Goal: Information Seeking & Learning: Learn about a topic

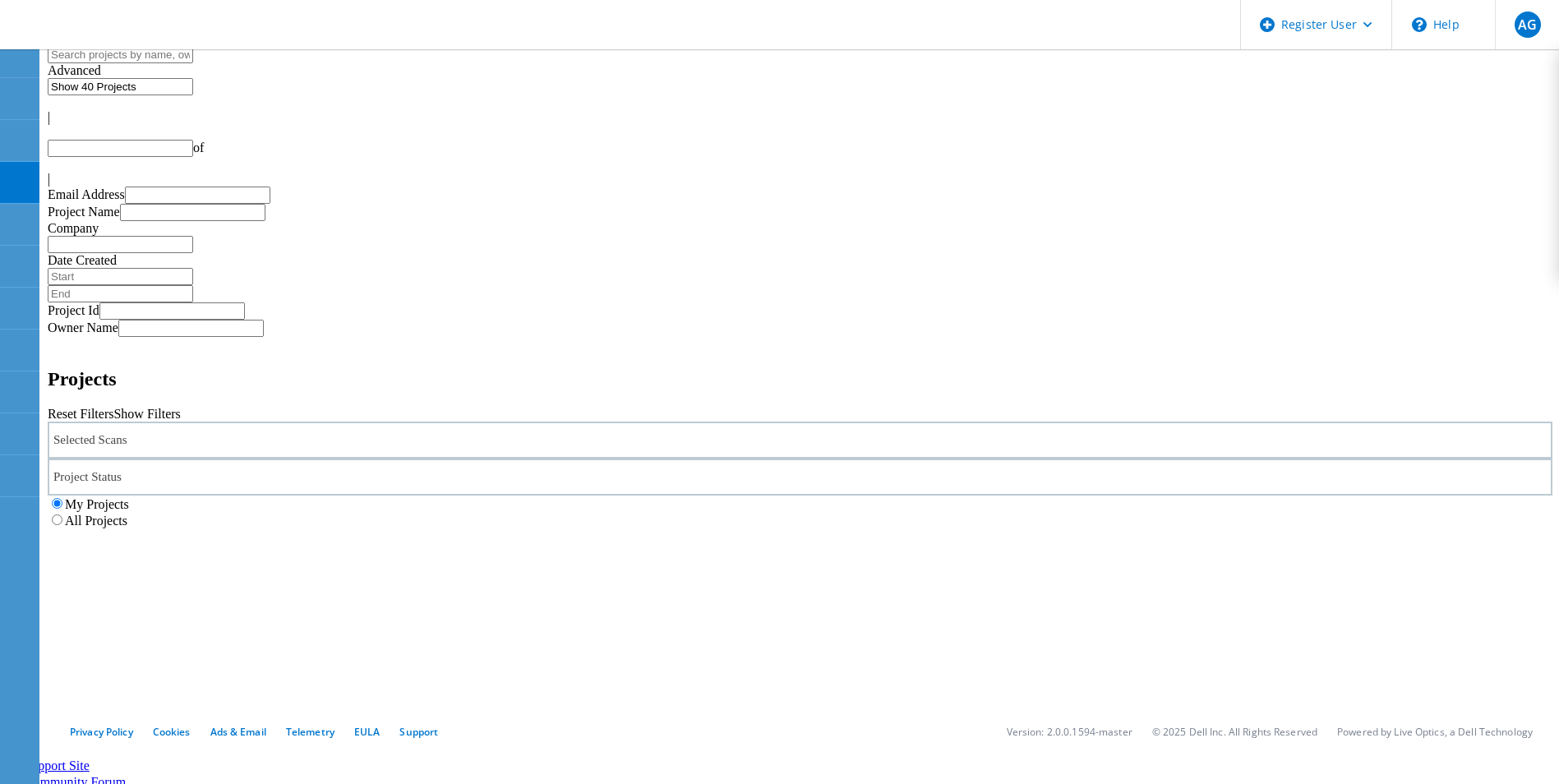
type input "1"
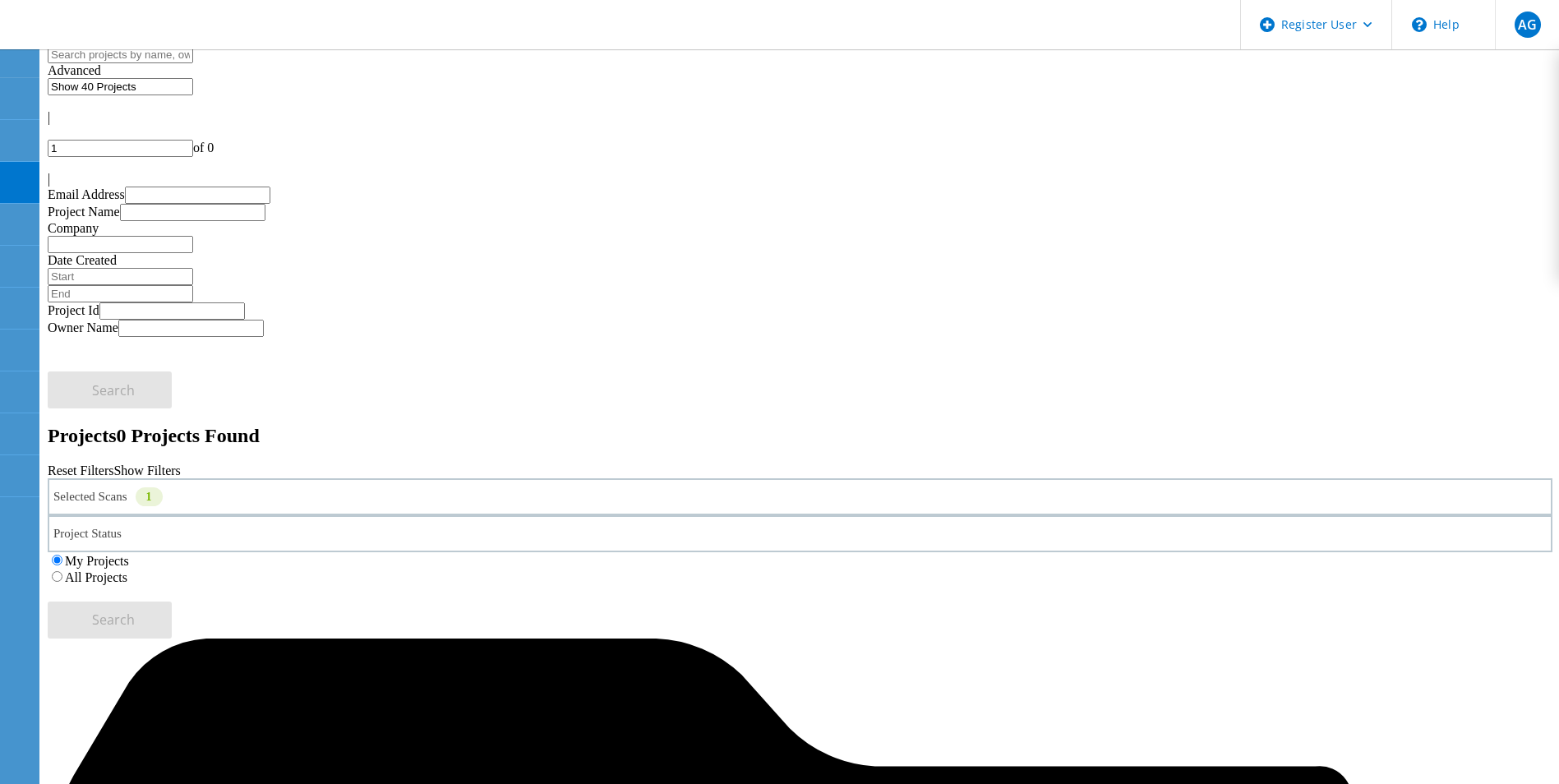
click at [351, 478] on div "Selected Scans 1" at bounding box center [800, 497] width 1504 height 37
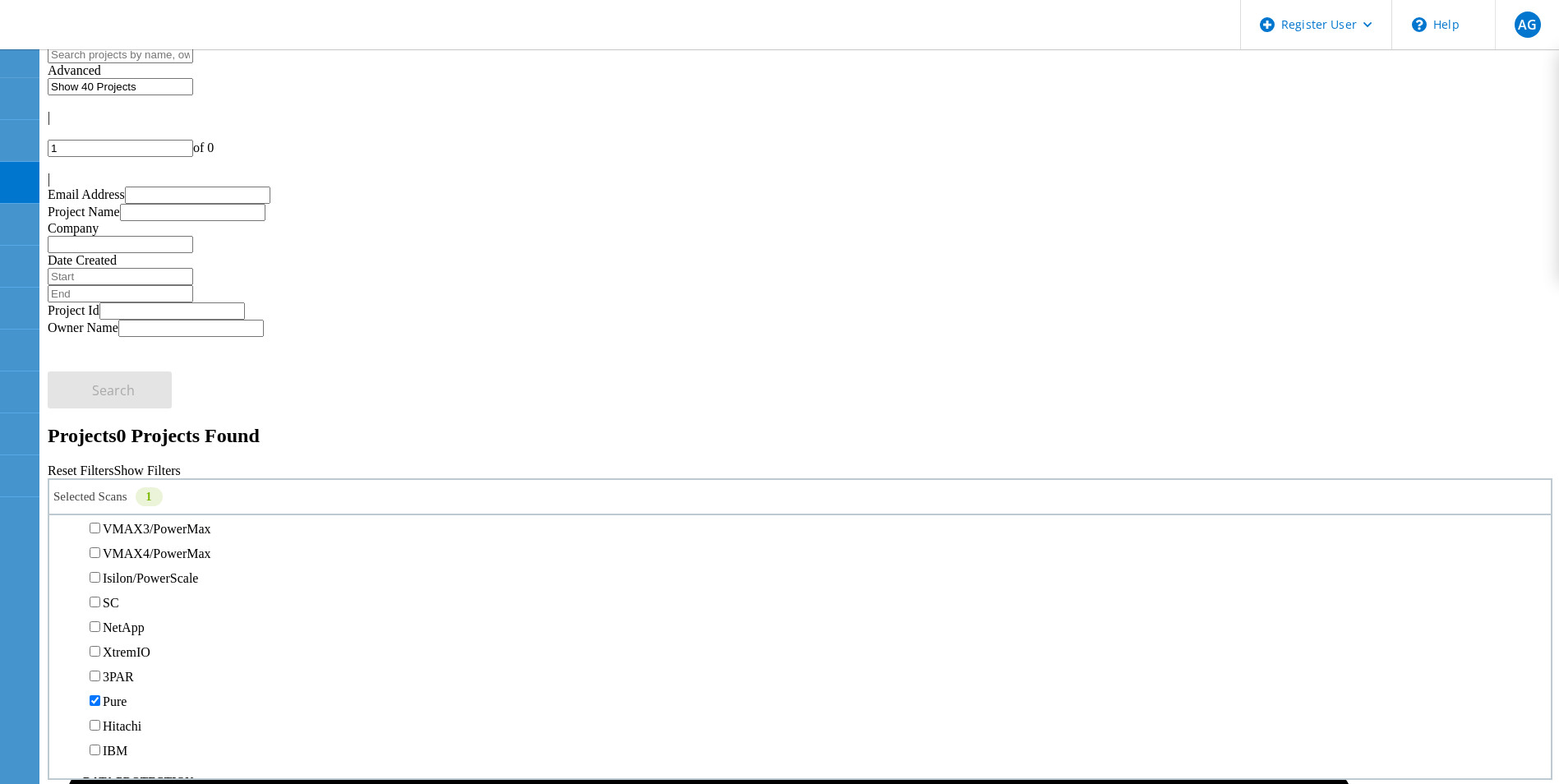
scroll to position [411, 0]
click at [164, 468] on label "PowerStore" at bounding box center [134, 475] width 62 height 14
click at [100, 469] on input "PowerStore" at bounding box center [95, 475] width 11 height 11
click at [128, 570] on label "All Projects" at bounding box center [96, 577] width 62 height 14
click at [62, 571] on input "All Projects" at bounding box center [58, 577] width 11 height 11
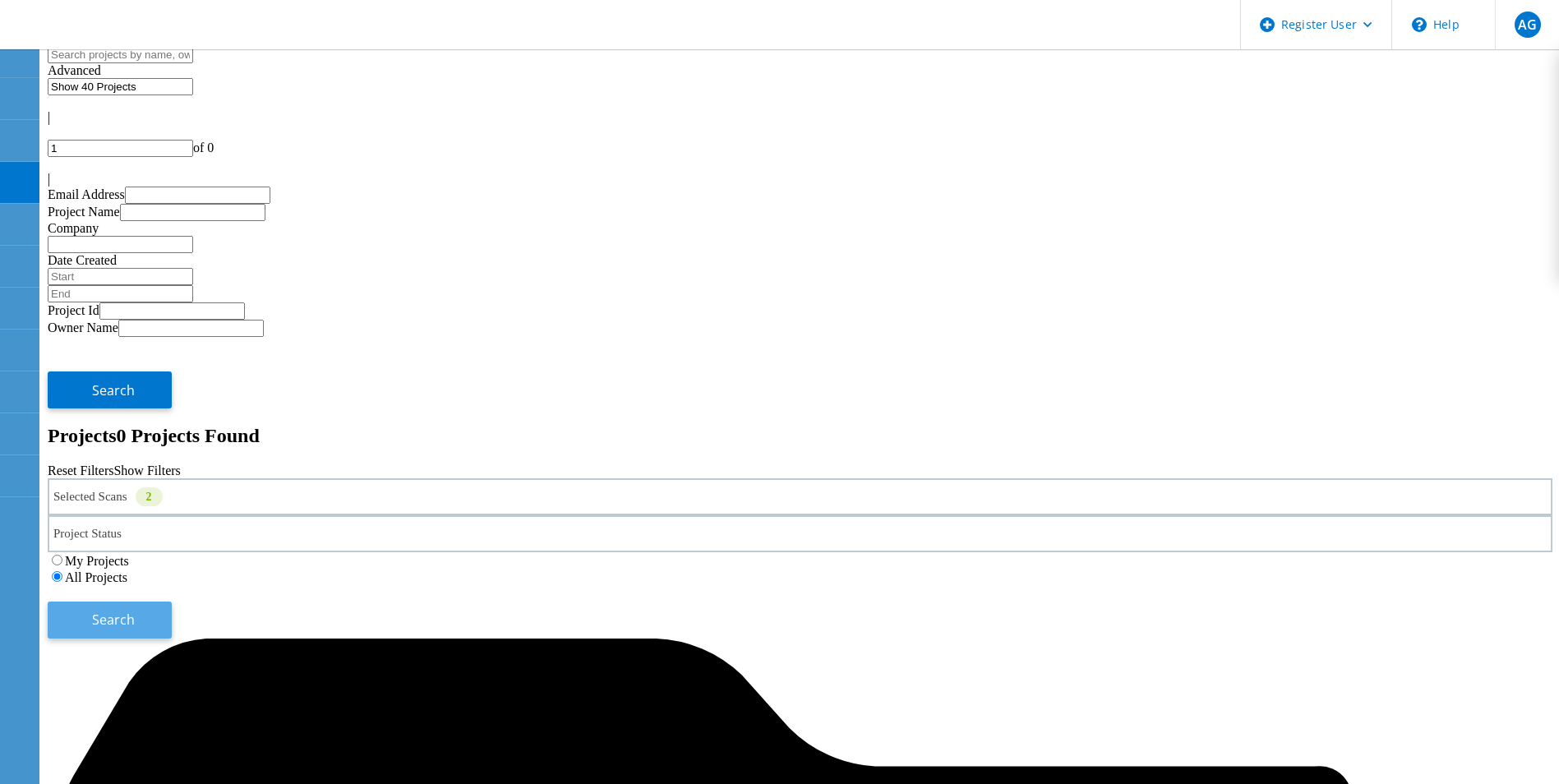
click at [172, 601] on button "Search" at bounding box center [110, 620] width 124 height 37
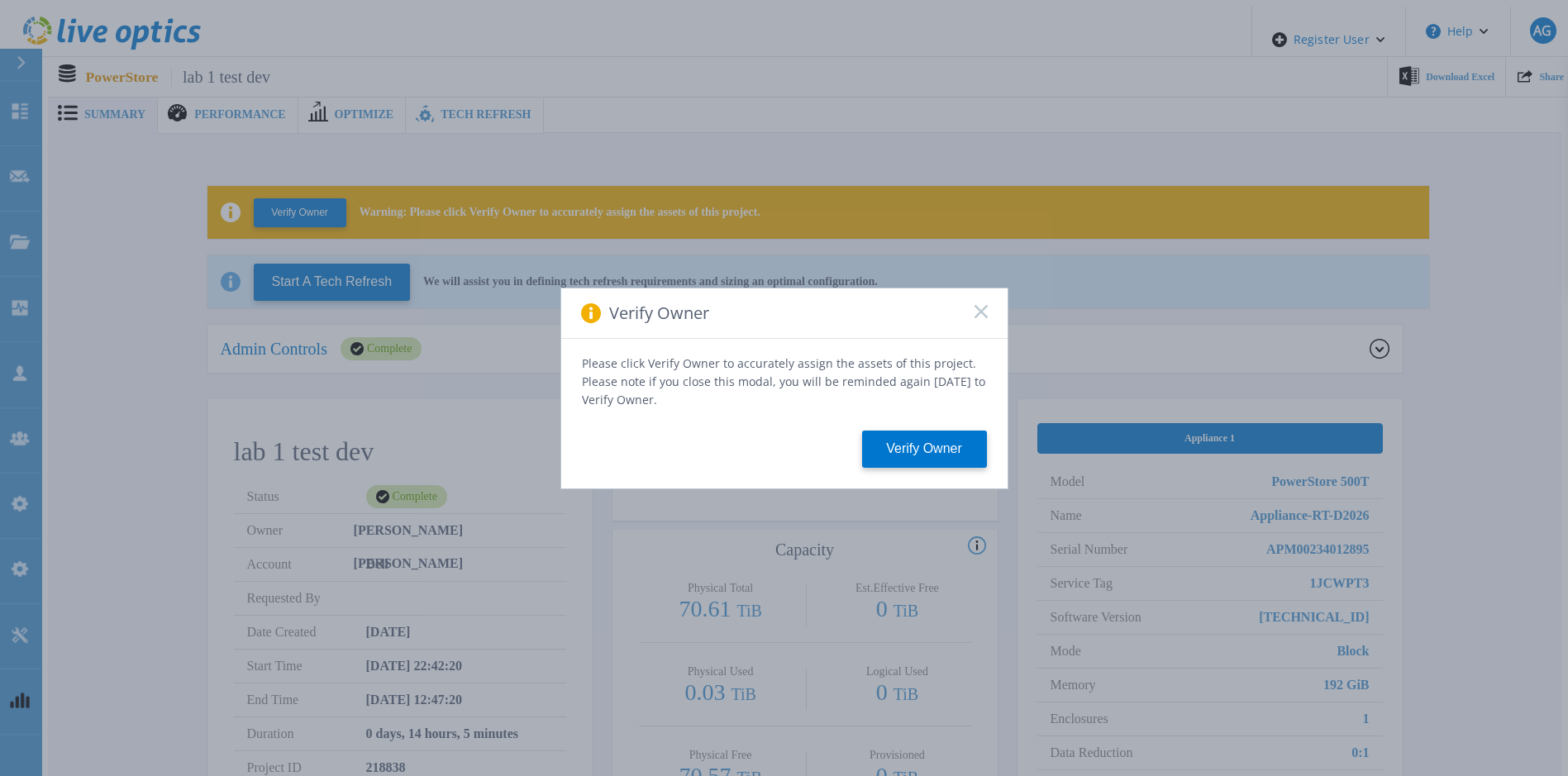
click at [981, 314] on icon at bounding box center [980, 311] width 13 height 13
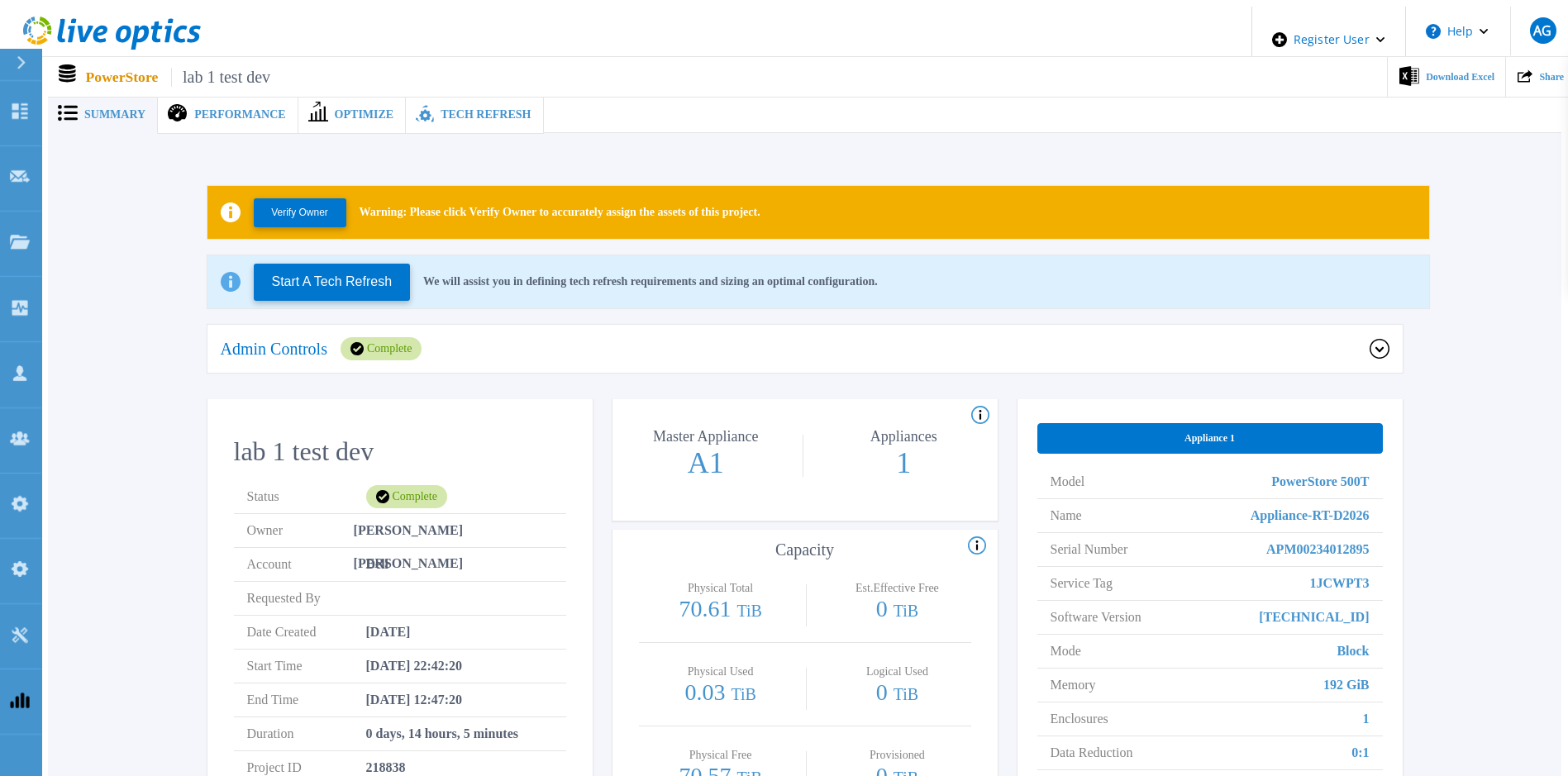
click at [211, 109] on span "Performance" at bounding box center [240, 115] width 91 height 12
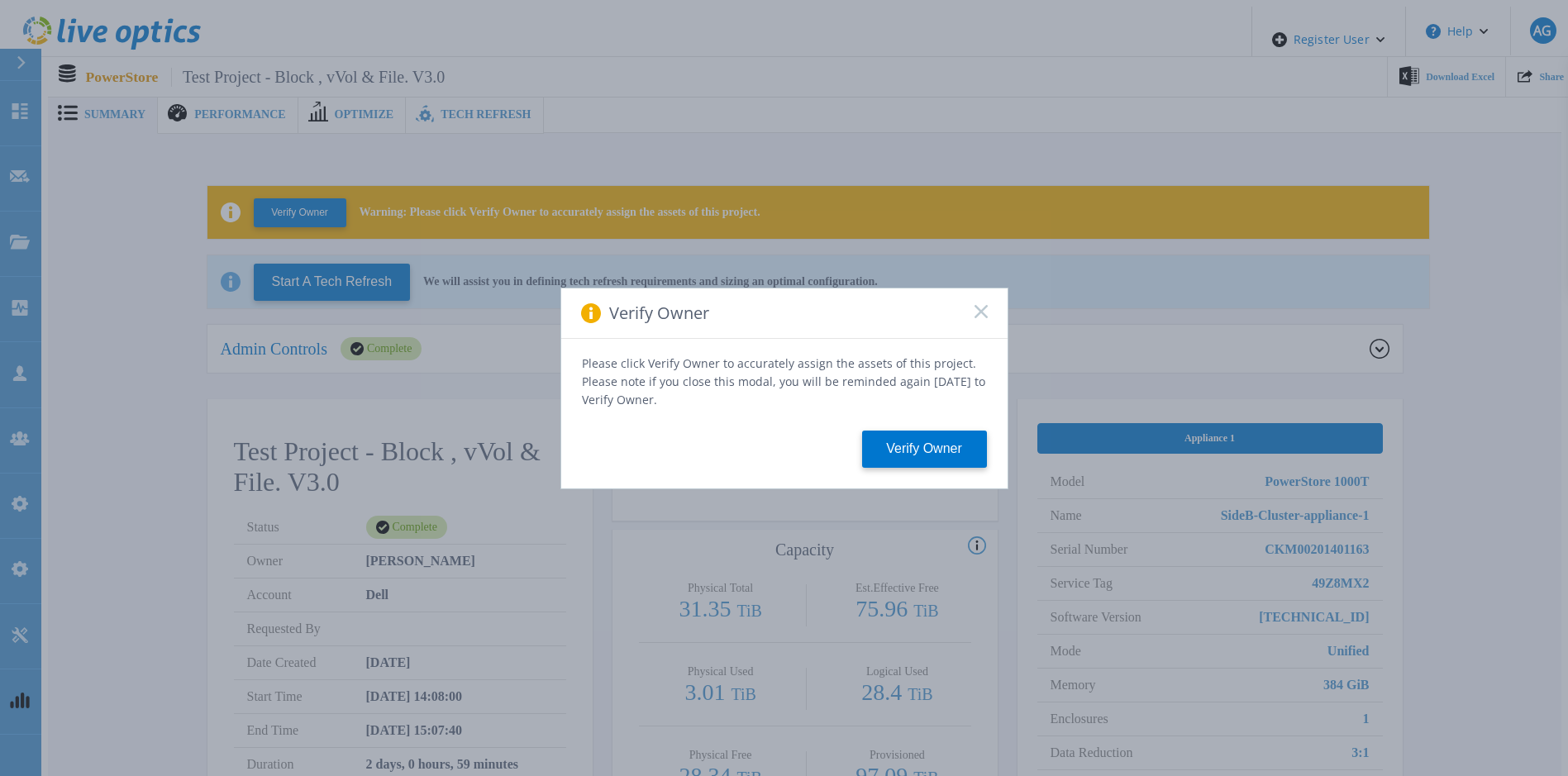
click at [203, 102] on div "Verify Owner Please click Verify Owner to accurately assign the assets of this …" at bounding box center [784, 388] width 1568 height 776
click at [976, 313] on icon at bounding box center [980, 311] width 13 height 13
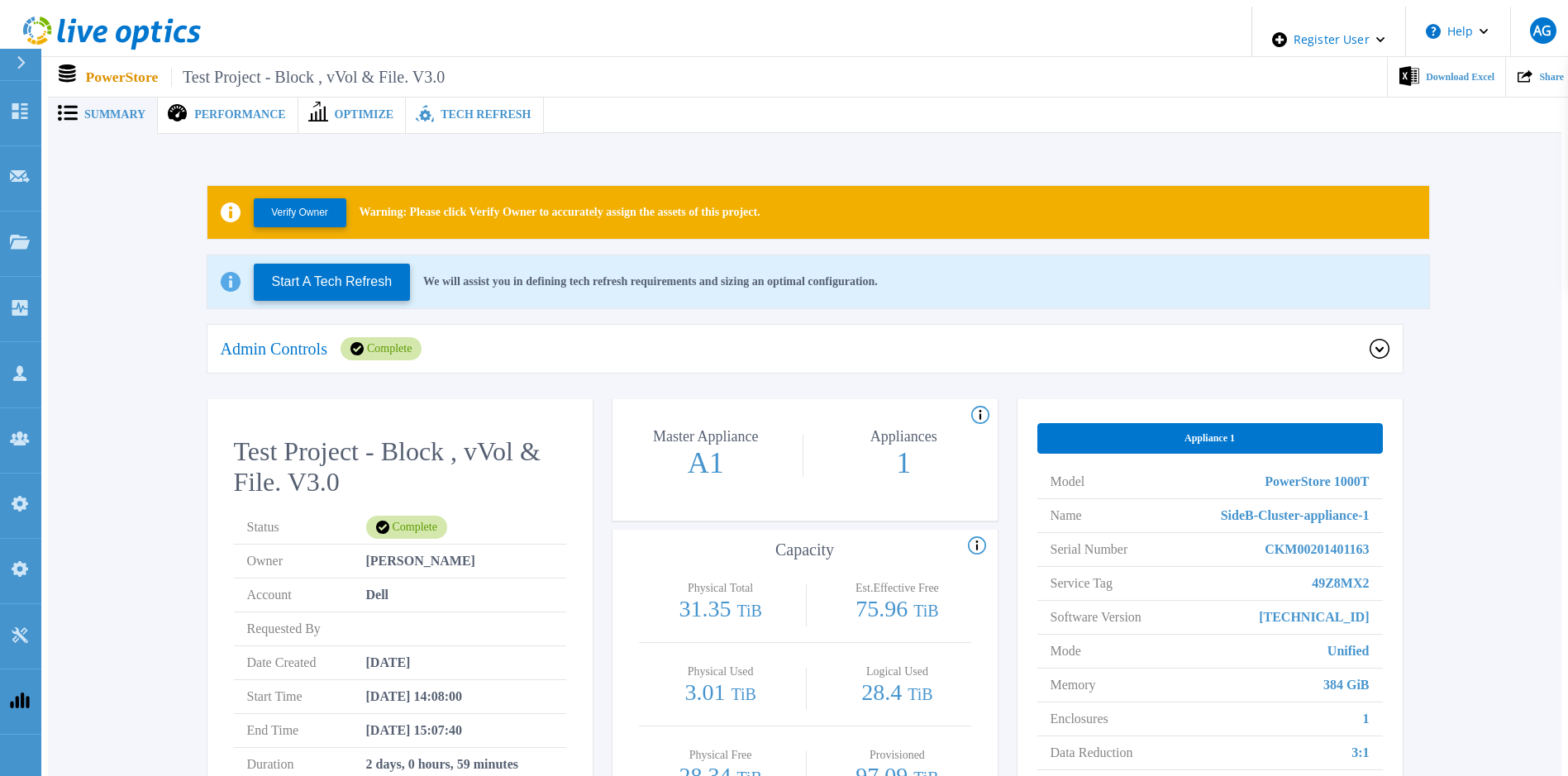
click at [244, 109] on span "Performance" at bounding box center [240, 115] width 91 height 12
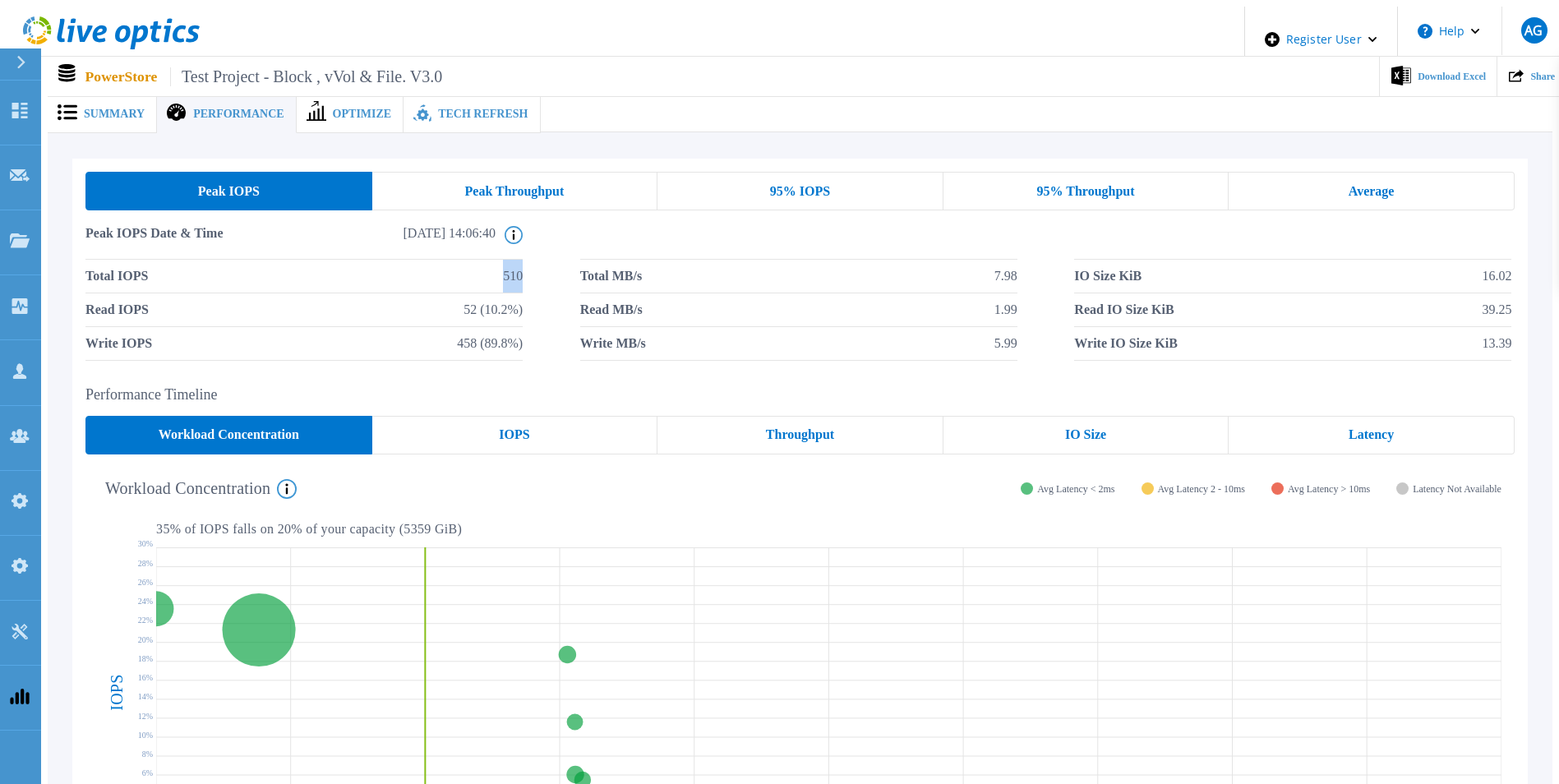
drag, startPoint x: 501, startPoint y: 268, endPoint x: 547, endPoint y: 268, distance: 46.0
click at [547, 268] on div "Total IOPS 510 Total MB/s 7.98 IO Size KiB 16.02 Read IOPS 52 (10.2%) Read MB/s…" at bounding box center [800, 309] width 1428 height 101
drag, startPoint x: 547, startPoint y: 268, endPoint x: 537, endPoint y: 299, distance: 32.6
click at [537, 299] on div "Total IOPS 510 Total MB/s 7.98 IO Size KiB 16.02 Read IOPS 52 (10.2%) Read MB/s…" at bounding box center [800, 309] width 1428 height 101
drag, startPoint x: 537, startPoint y: 299, endPoint x: 507, endPoint y: 371, distance: 78.0
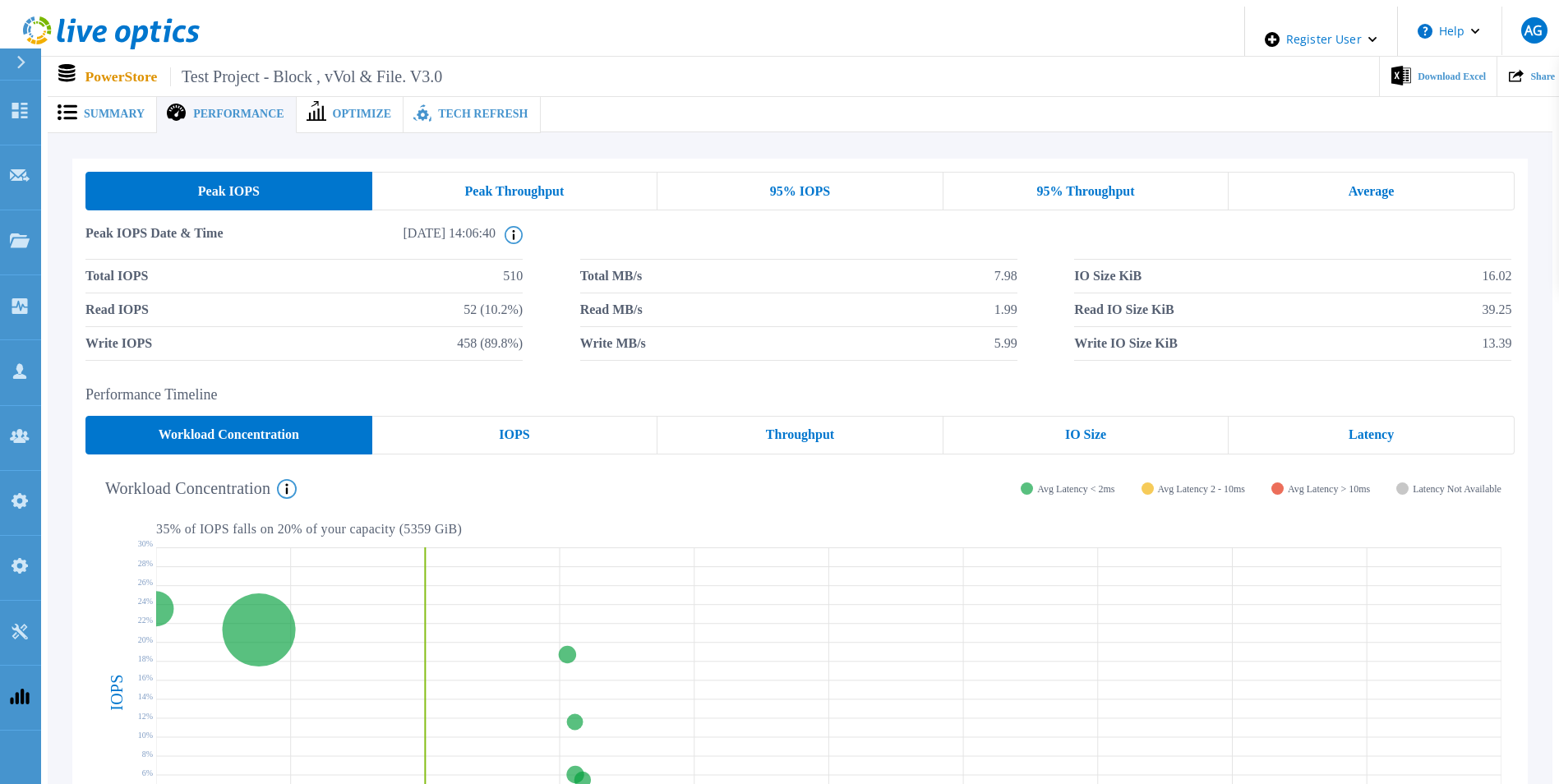
click at [507, 371] on div "Peak IOPS Peak Throughput 95% IOPS 95% Throughput Average Peak IOPS Date & Time…" at bounding box center [800, 557] width 1455 height 797
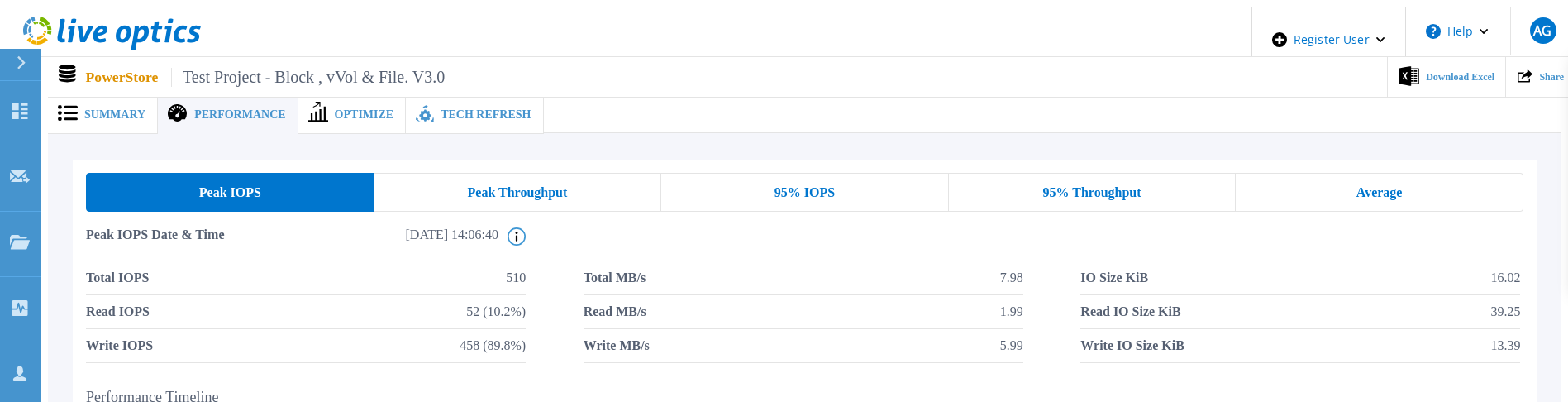
click at [129, 235] on span "Peak IOPS Date & Time" at bounding box center [189, 244] width 206 height 33
click at [131, 233] on span "Peak IOPS Date & Time" at bounding box center [189, 244] width 206 height 33
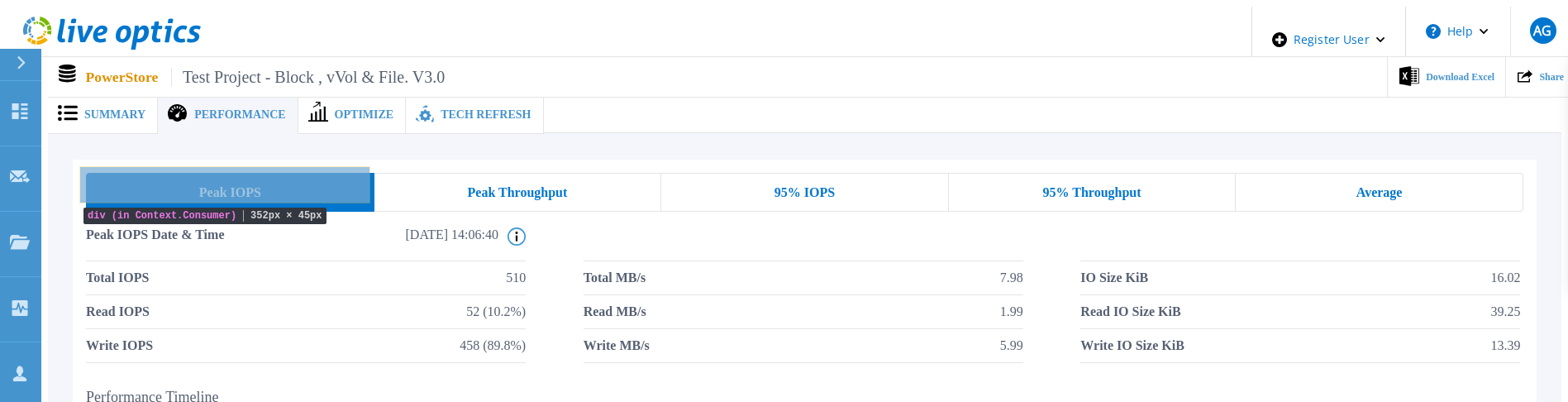
click at [154, 195] on div "Peak IOPS" at bounding box center [230, 192] width 288 height 39
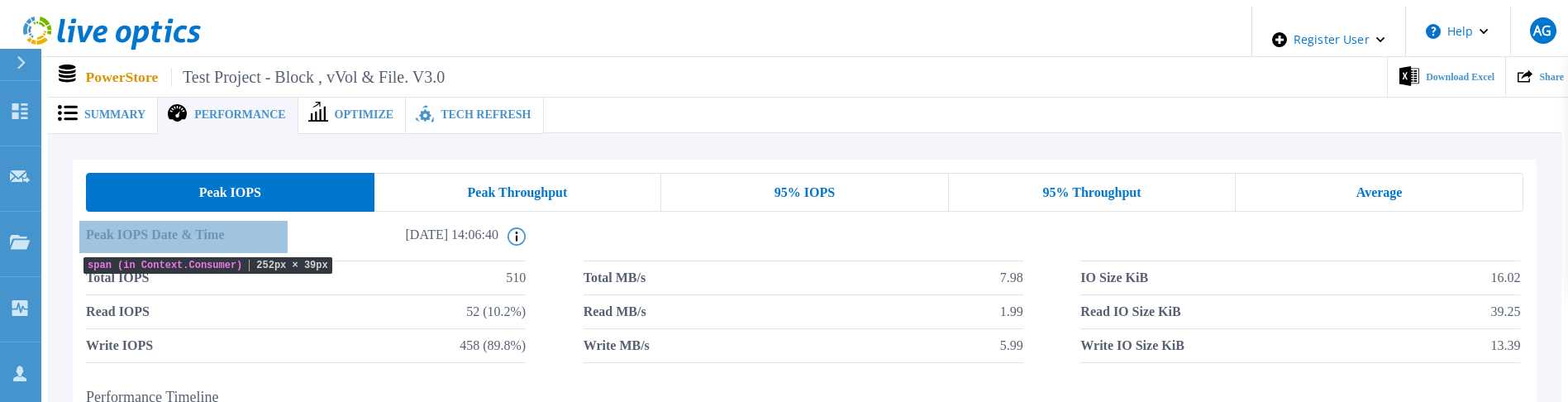
click at [119, 234] on span "Peak IOPS Date & Time" at bounding box center [189, 244] width 206 height 33
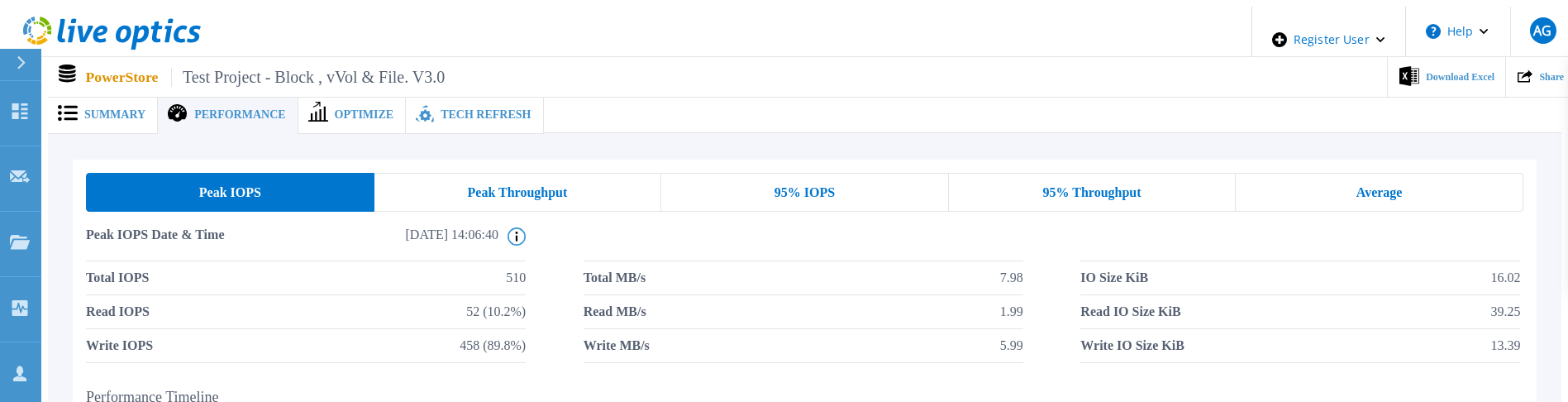
click at [320, 296] on li "Read IOPS 52 (10.2%)" at bounding box center [306, 311] width 440 height 34
drag, startPoint x: 79, startPoint y: 273, endPoint x: 524, endPoint y: 269, distance: 445.0
click at [524, 269] on div "Peak IOPS Peak Throughput 95% IOPS 95% Throughput Average Peak IOPS Date & Time…" at bounding box center [804, 268] width 1463 height 217
drag, startPoint x: 524, startPoint y: 269, endPoint x: 598, endPoint y: 323, distance: 91.6
click at [598, 329] on span "Write MB/s" at bounding box center [617, 345] width 66 height 33
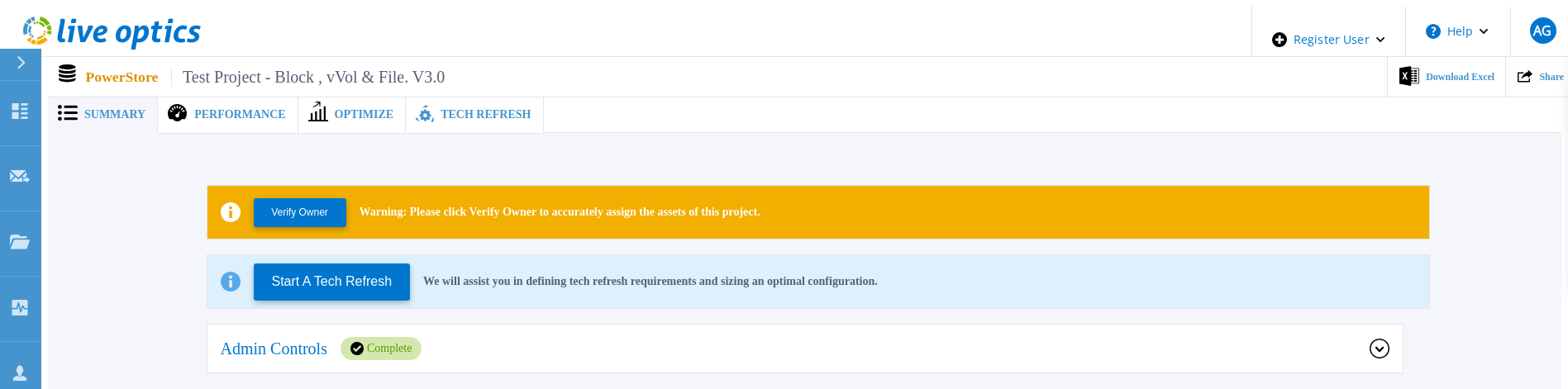
click at [198, 109] on span "Performance" at bounding box center [240, 115] width 91 height 12
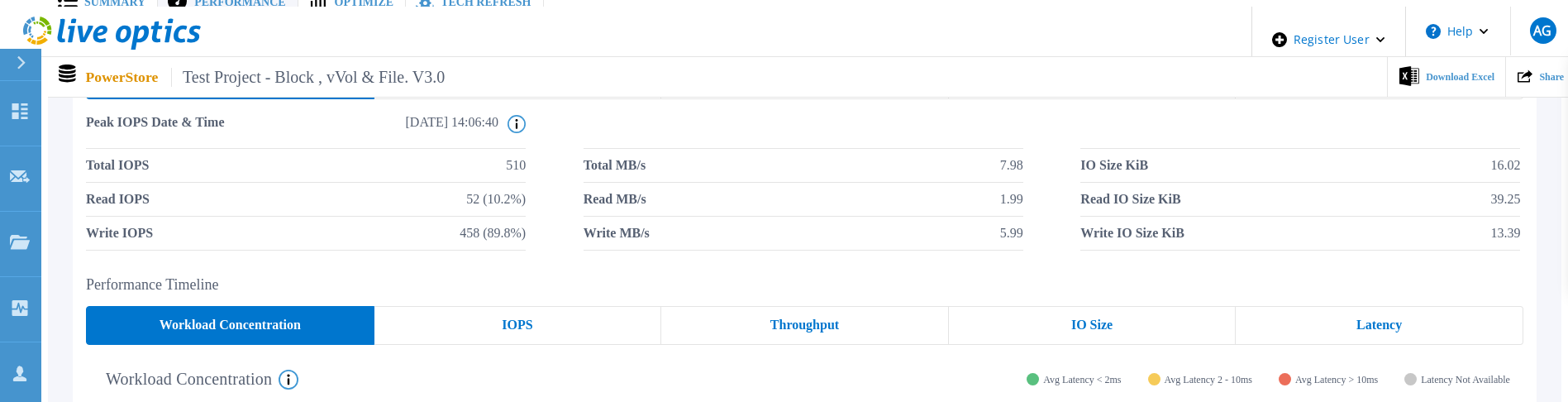
scroll to position [83, 0]
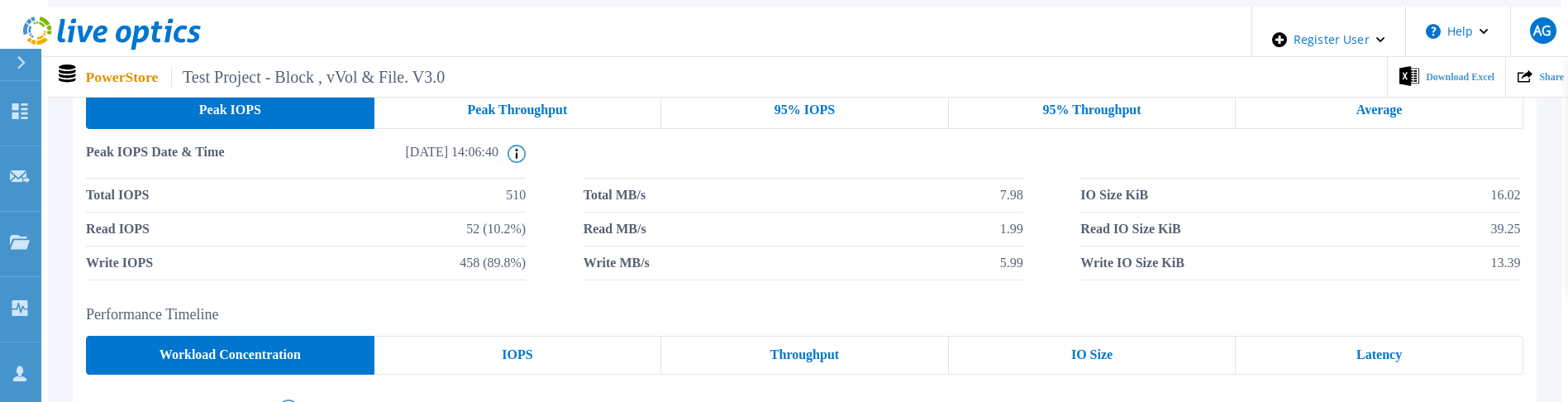
click at [1301, 336] on div "Latency" at bounding box center [1379, 354] width 287 height 39
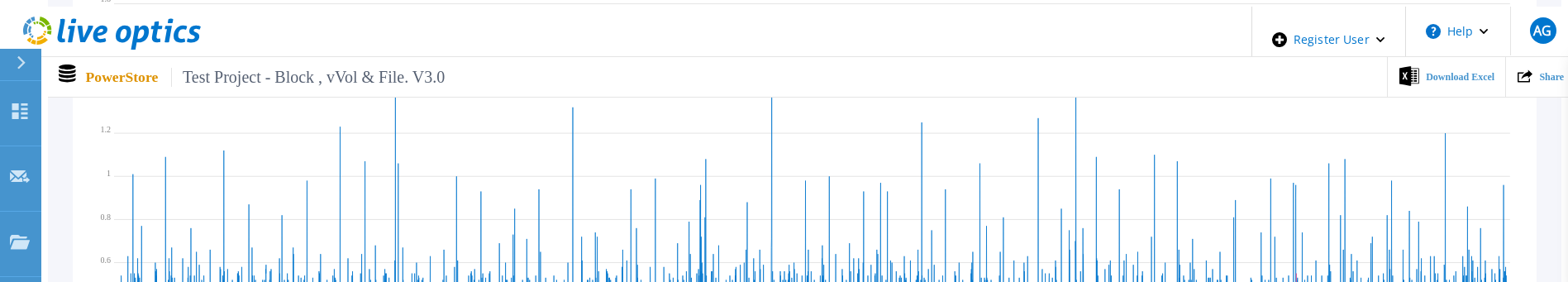
scroll to position [496, 0]
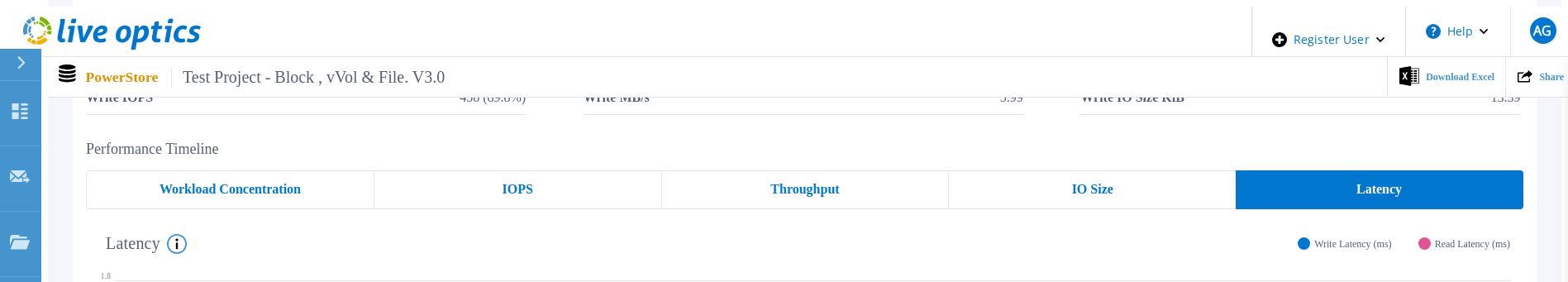
click at [1140, 186] on div "IO Size" at bounding box center [1092, 189] width 286 height 39
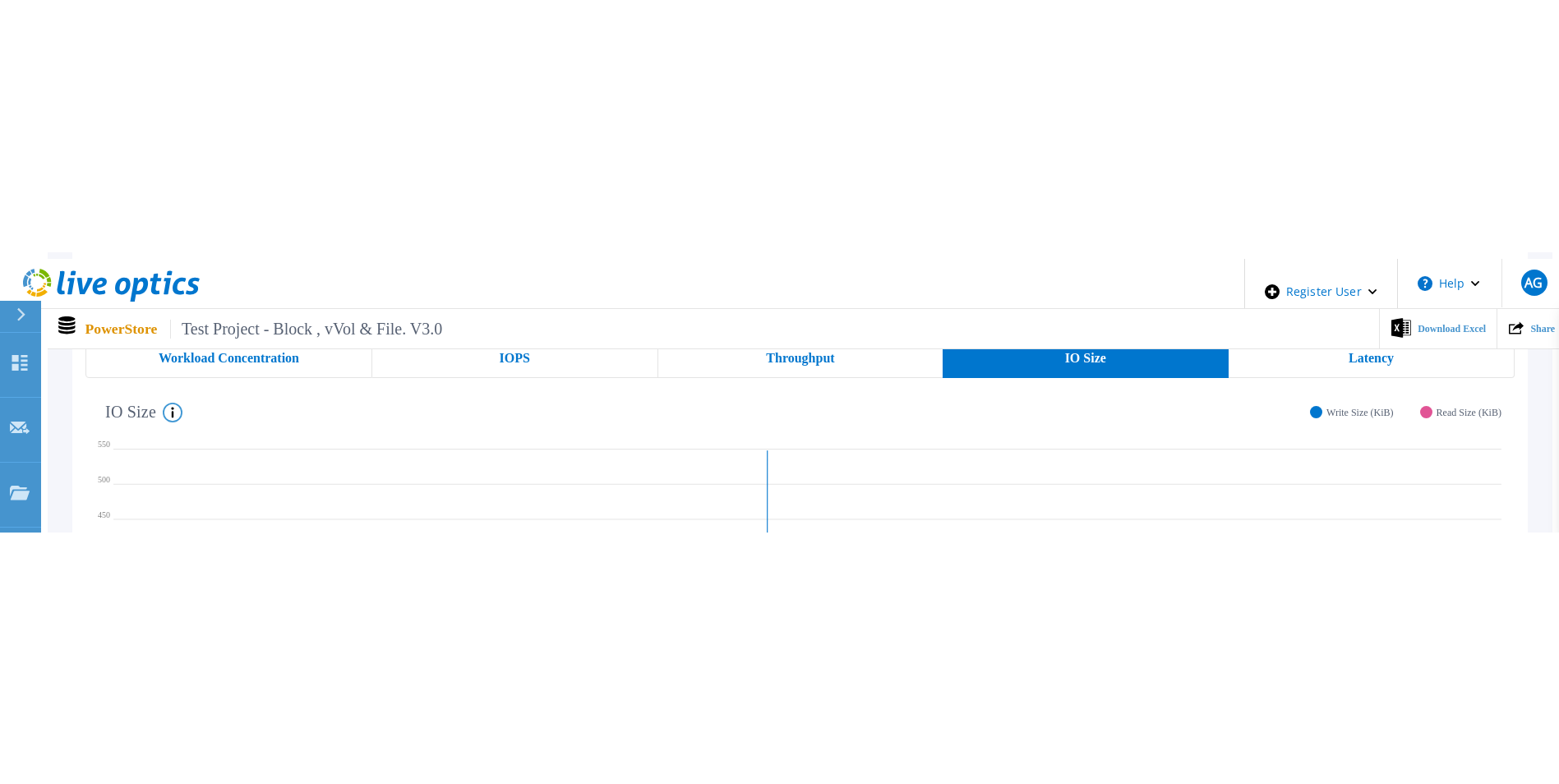
scroll to position [246, 0]
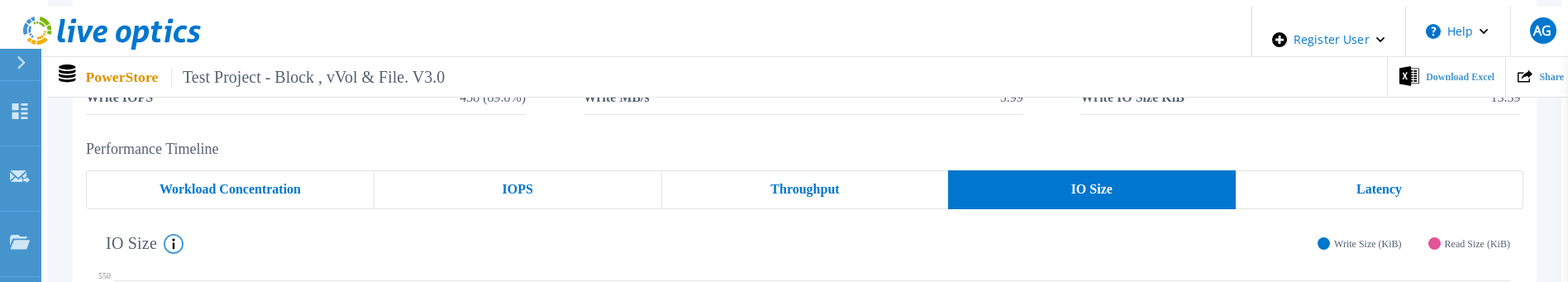
click at [1333, 178] on div "Latency" at bounding box center [1379, 189] width 287 height 39
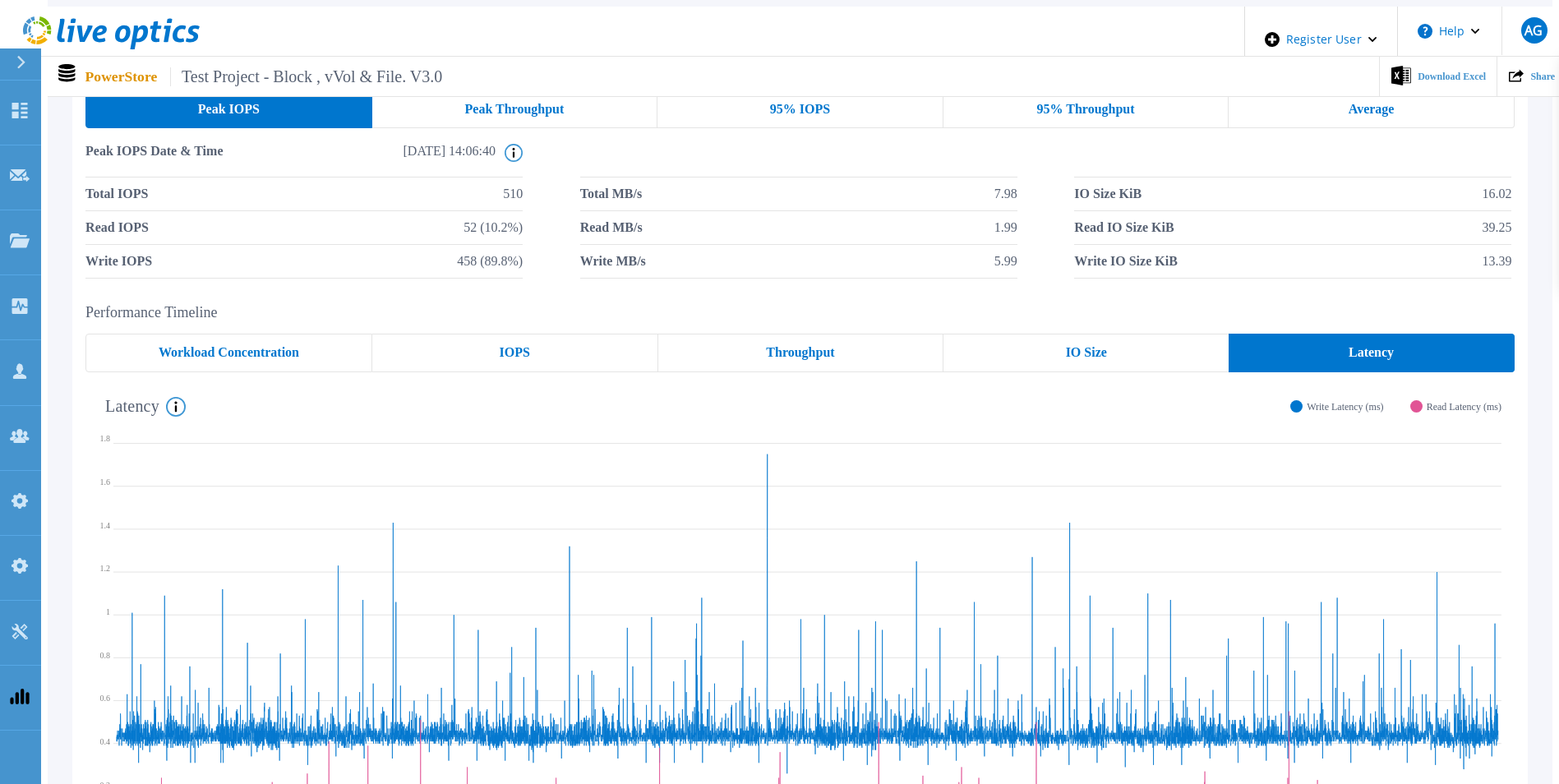
scroll to position [0, 0]
